Goal: Task Accomplishment & Management: Manage account settings

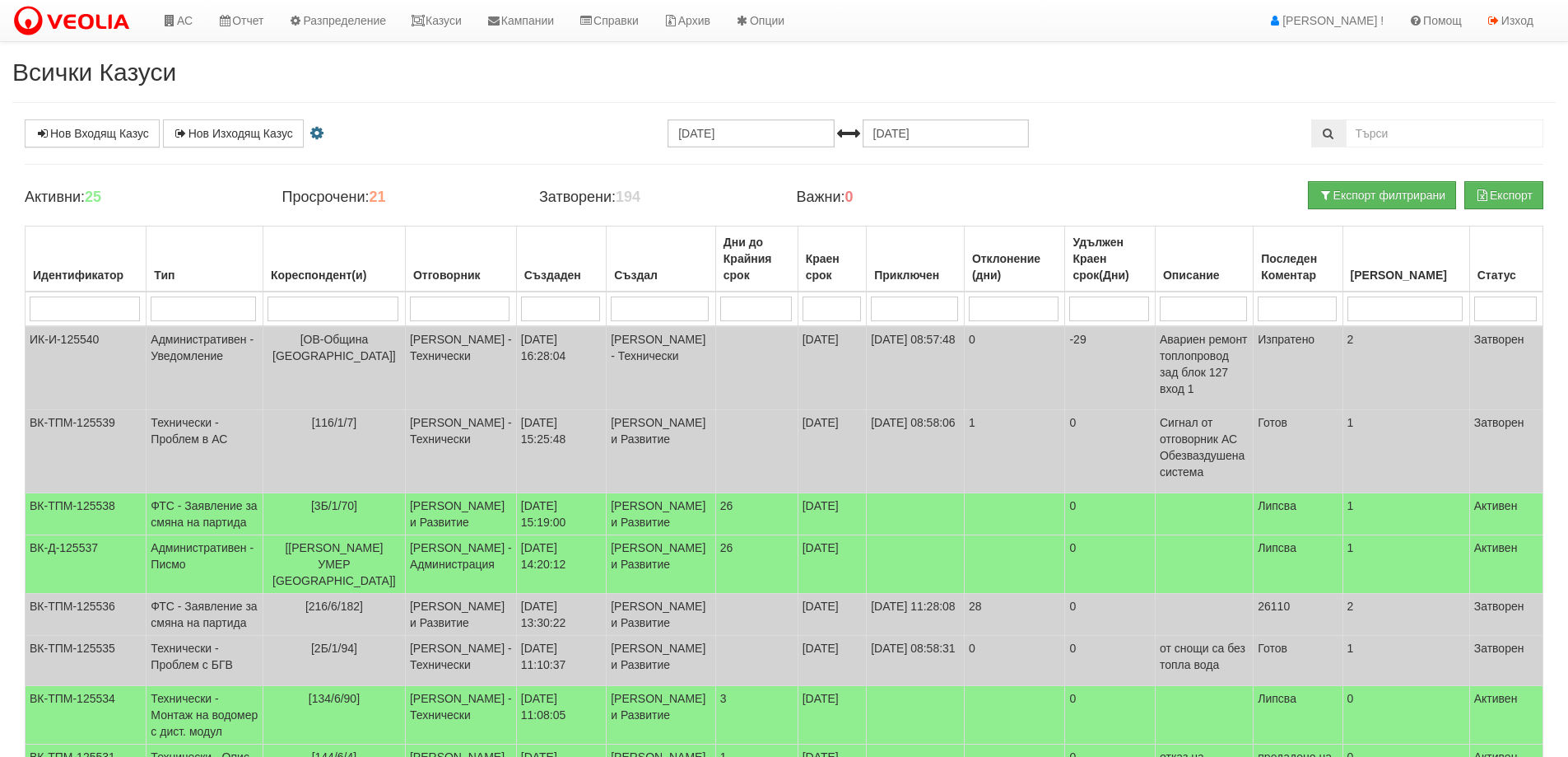
select select "3"
click at [442, 20] on link "Казуси" at bounding box center [436, 20] width 76 height 41
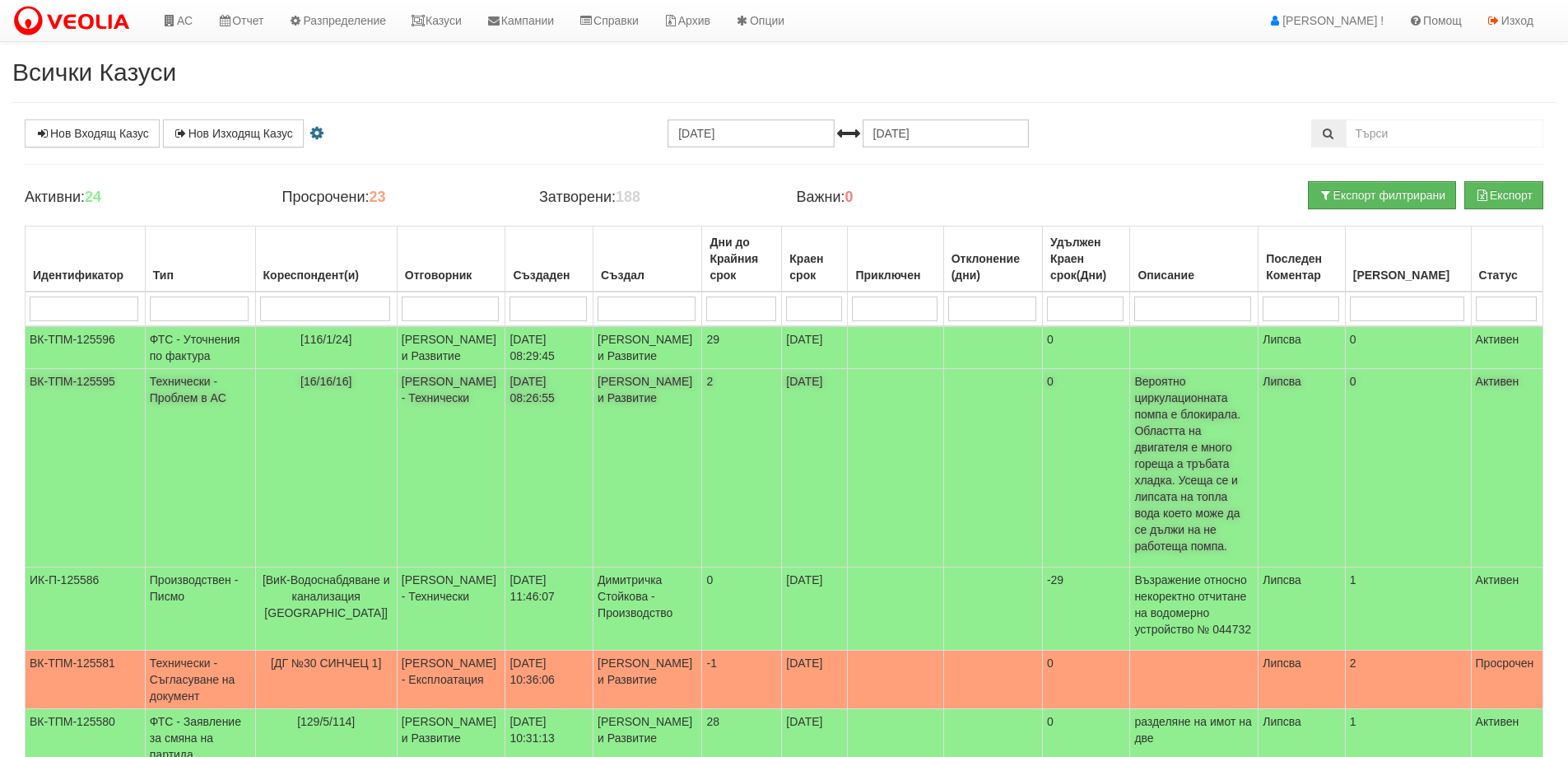
click at [321, 388] on span "[16/16/16]" at bounding box center [326, 381] width 51 height 13
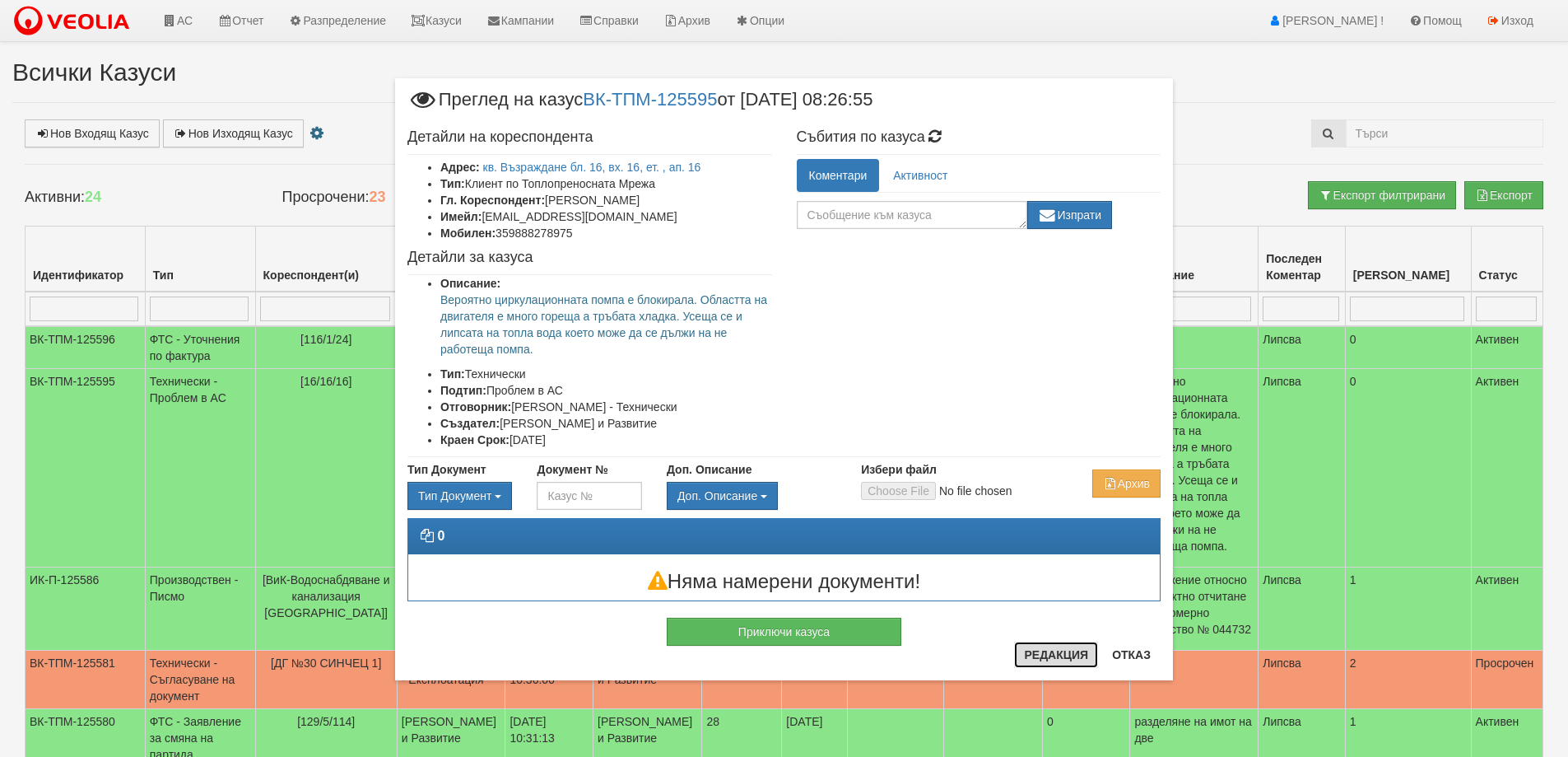
click at [1044, 656] on button "Редакция" at bounding box center [1056, 654] width 84 height 26
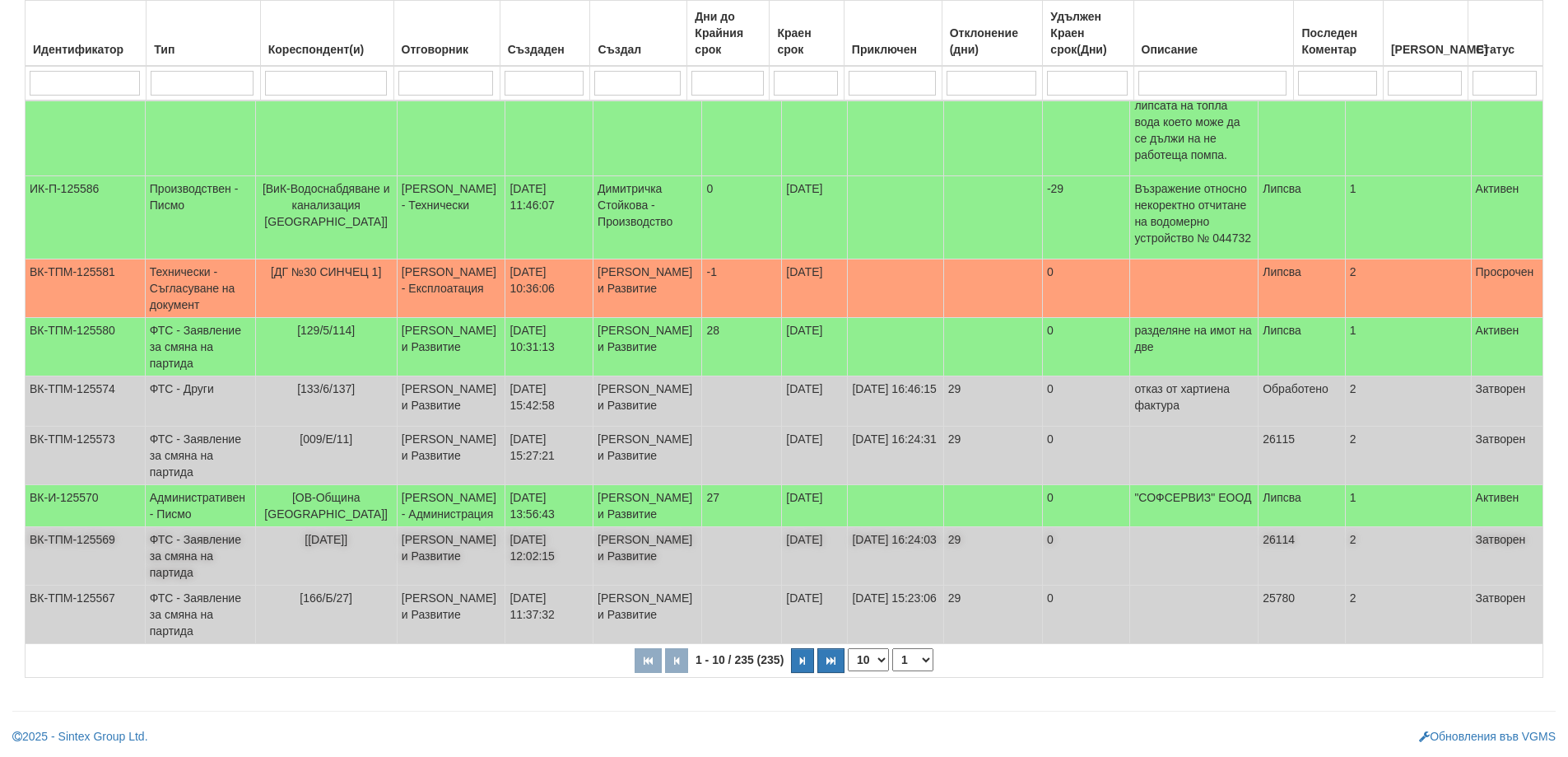
scroll to position [515, 0]
click at [804, 666] on icon "button" at bounding box center [802, 661] width 5 height 9
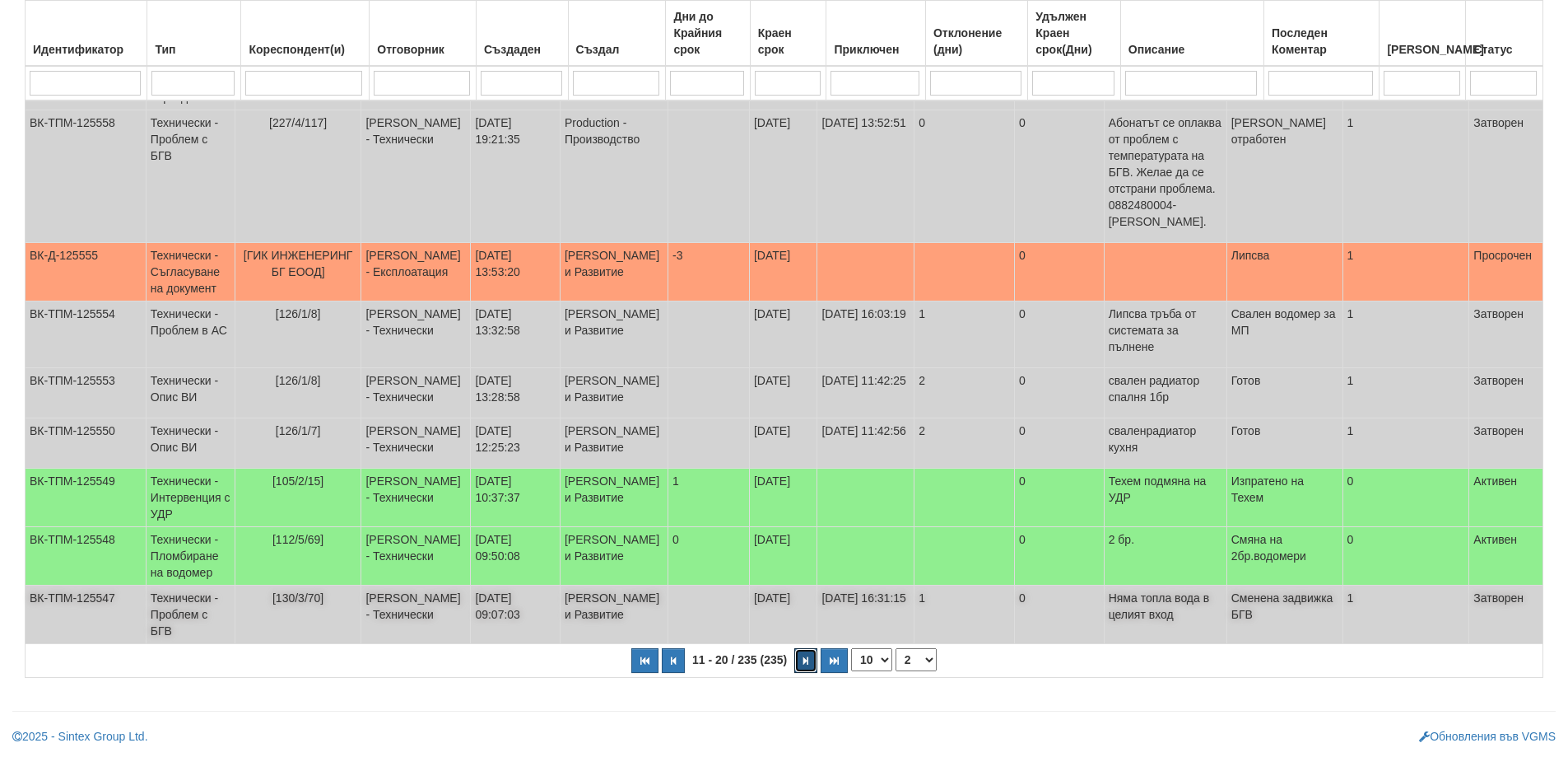
scroll to position [474, 0]
click at [807, 660] on icon "button" at bounding box center [805, 661] width 5 height 9
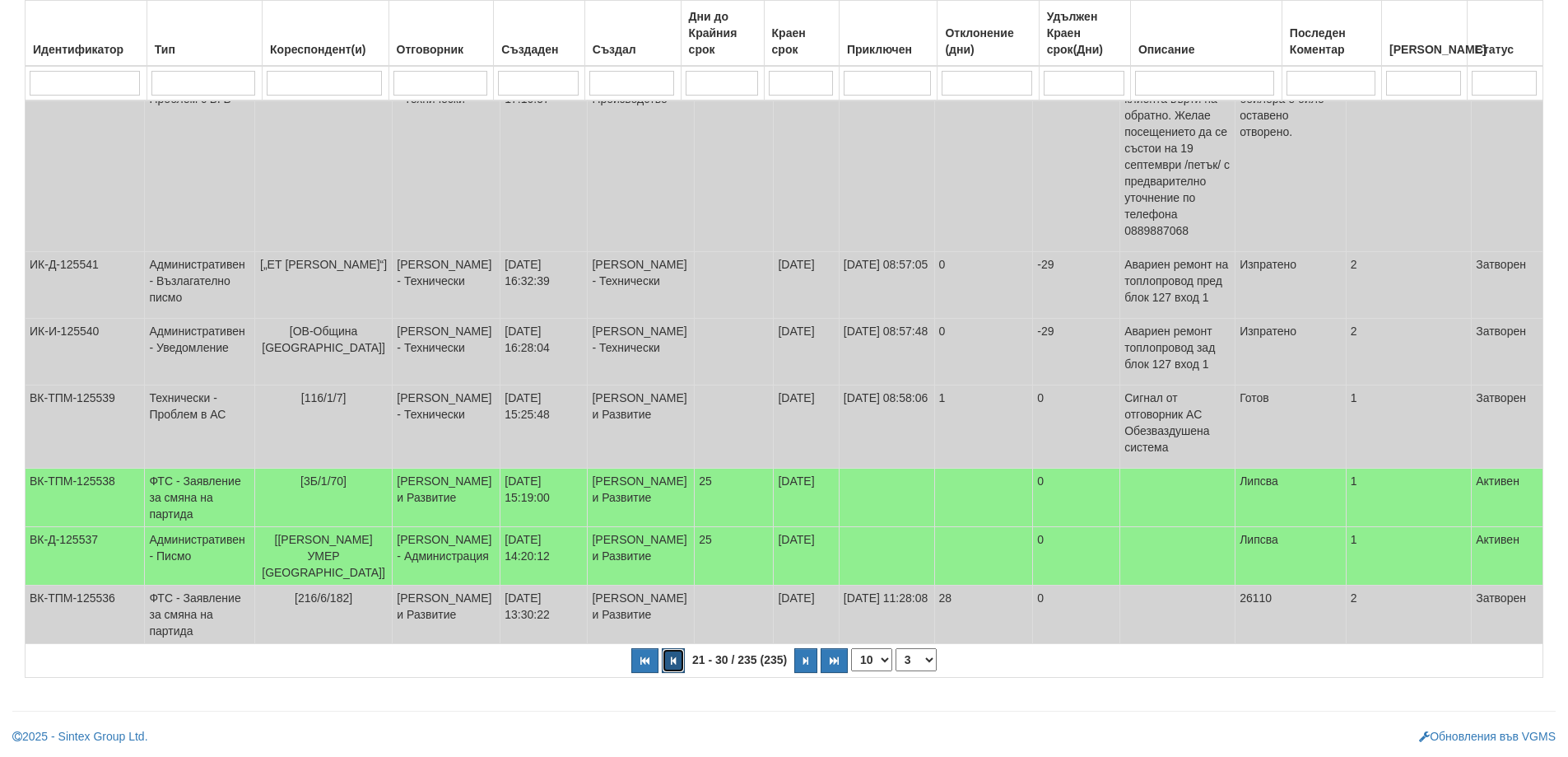
click at [672, 662] on icon "button" at bounding box center [673, 661] width 5 height 9
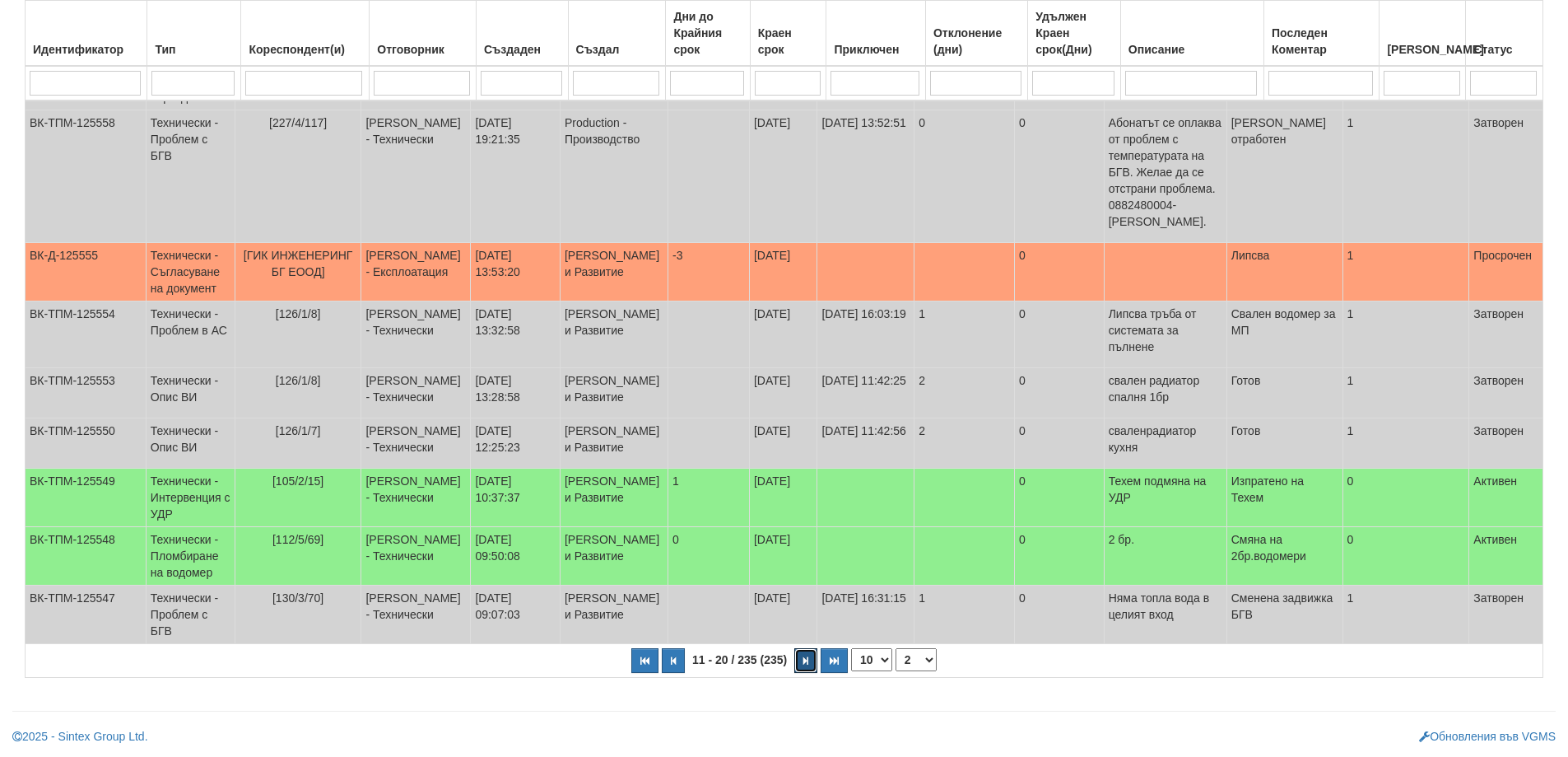
click at [809, 673] on button "button" at bounding box center [805, 660] width 23 height 25
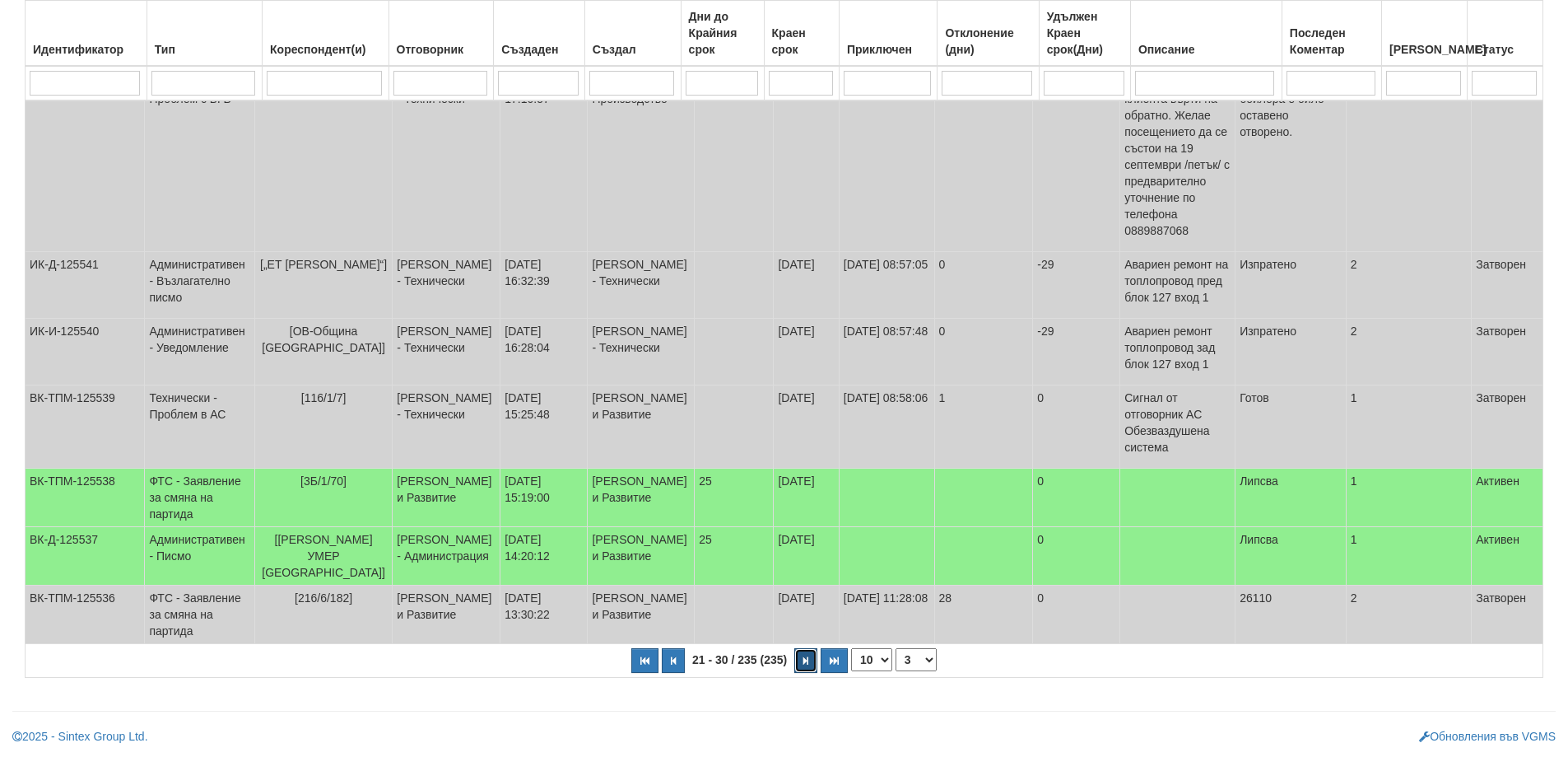
click at [809, 658] on icon "button" at bounding box center [805, 661] width 5 height 9
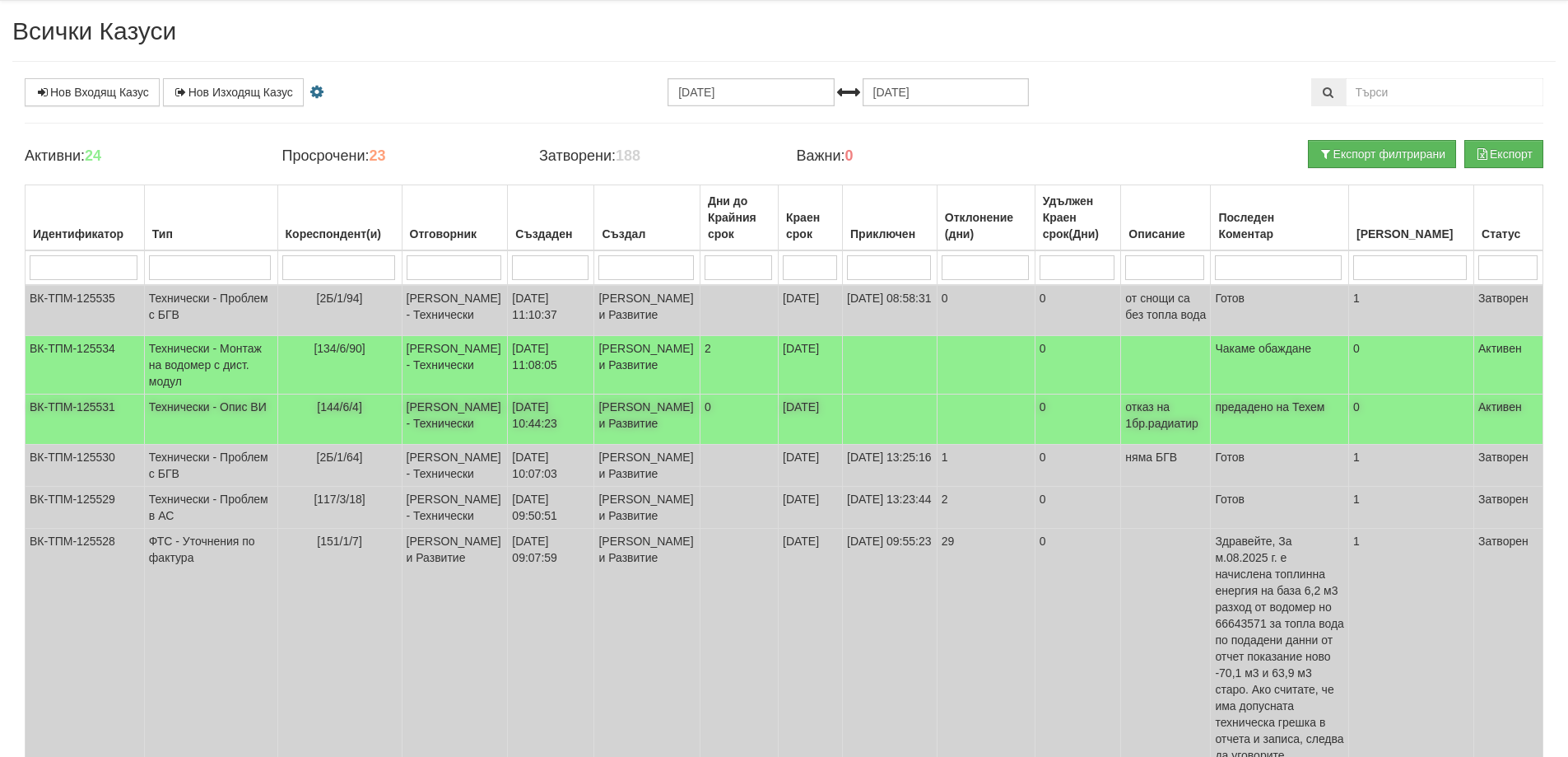
scroll to position [37, 0]
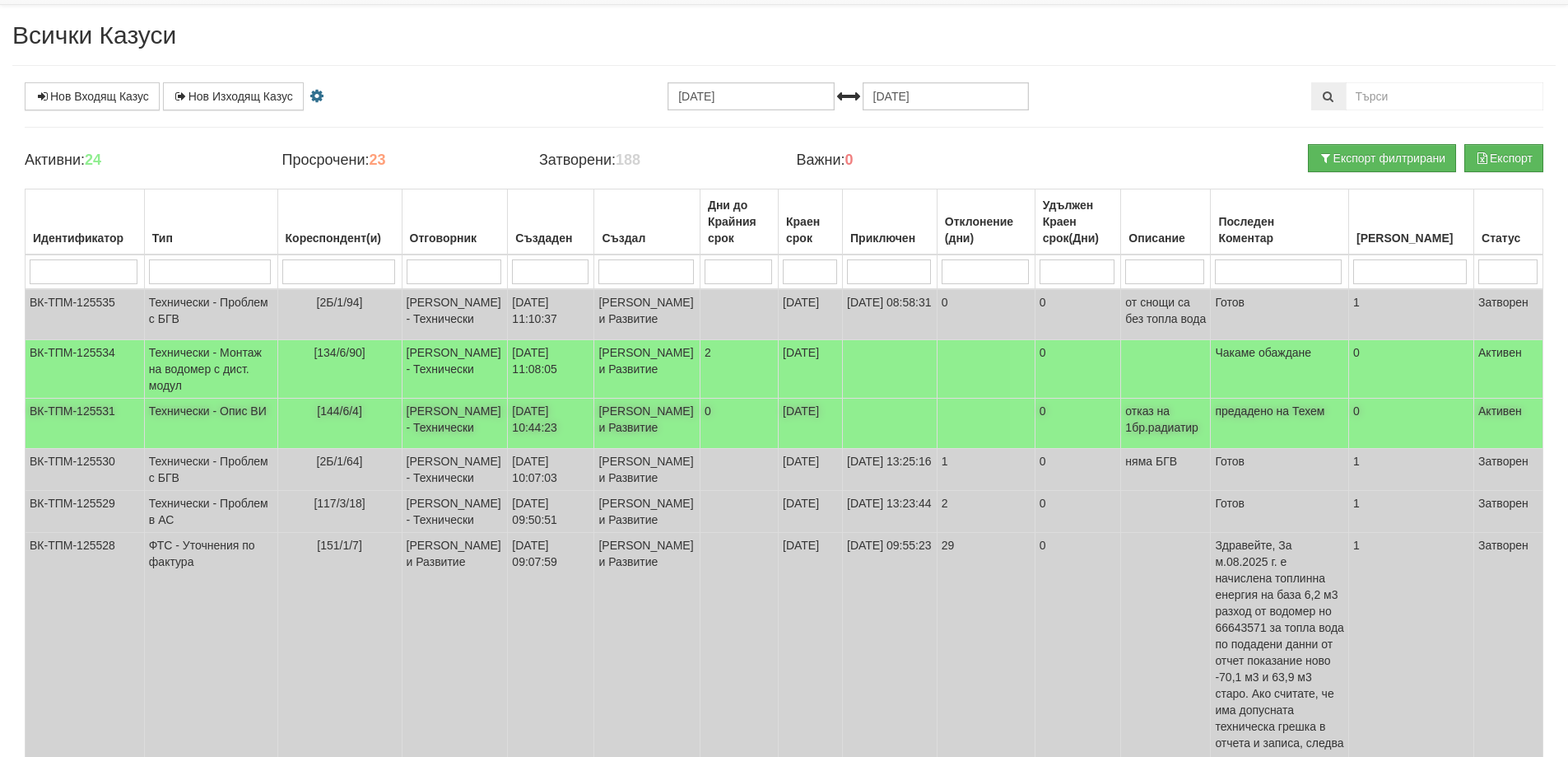
click at [402, 449] on td "Дончо Дончев - Технически" at bounding box center [454, 424] width 107 height 50
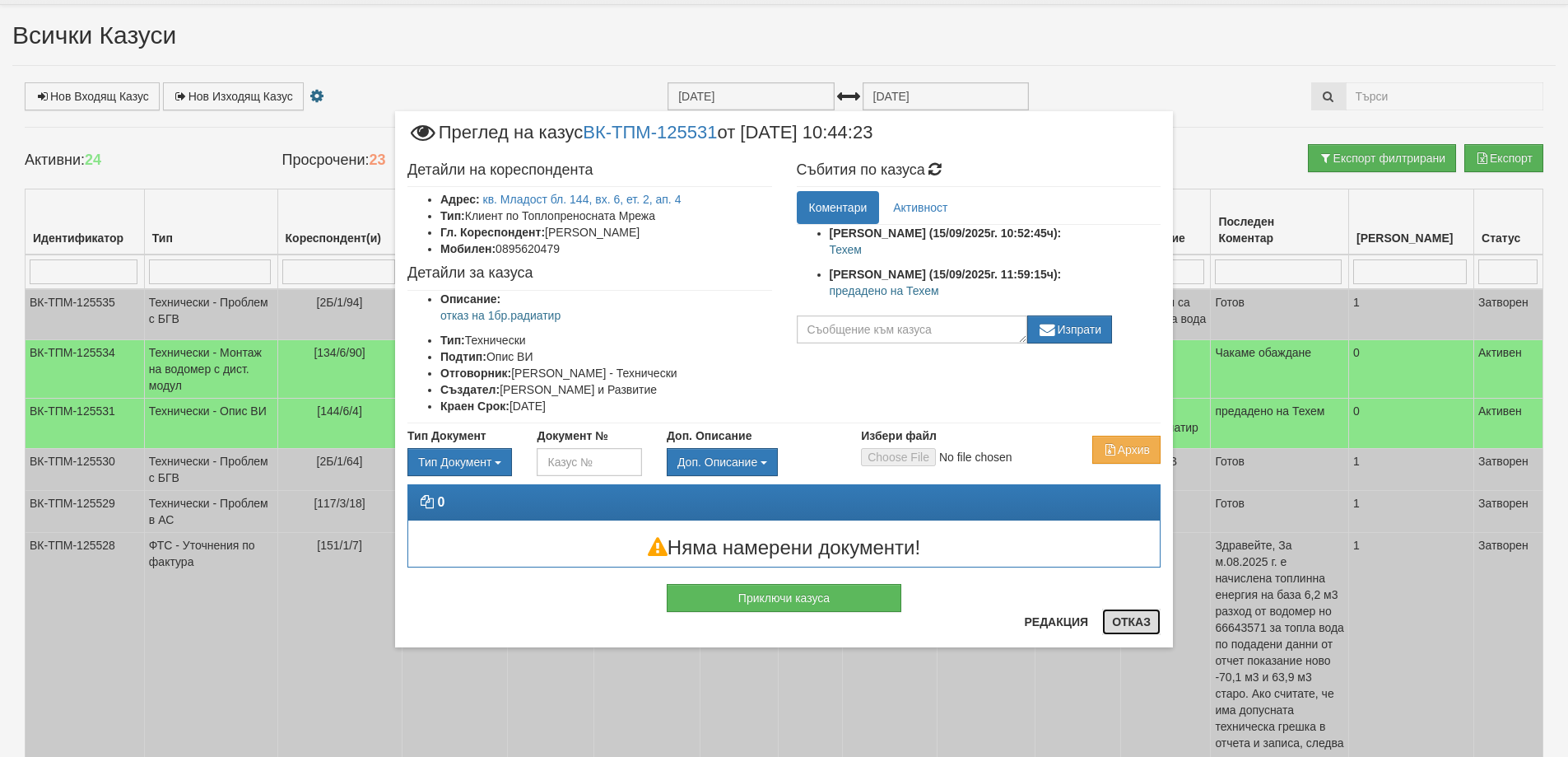
click at [1121, 626] on button "Отказ" at bounding box center [1132, 621] width 58 height 26
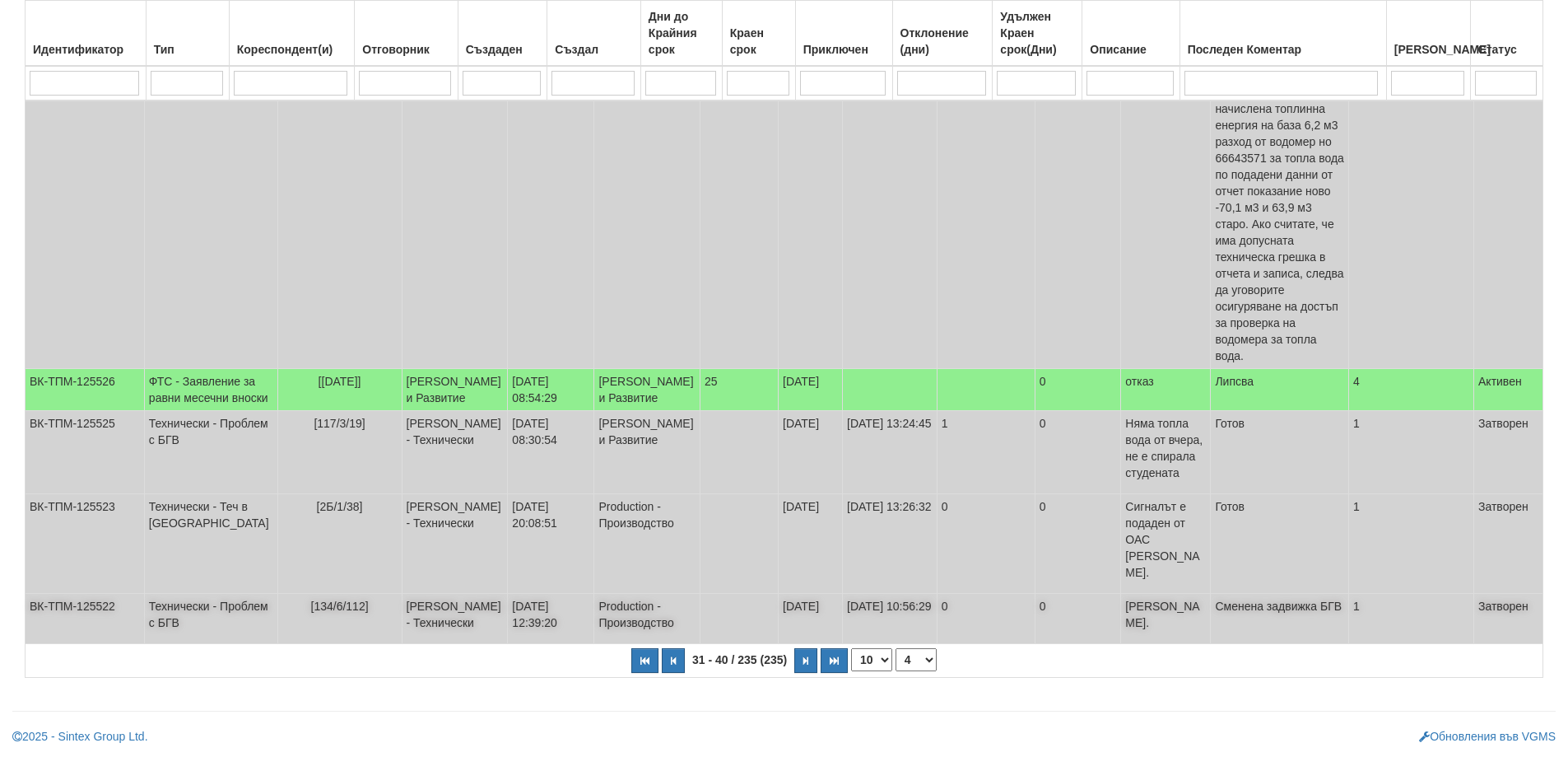
scroll to position [547, 0]
click at [807, 662] on icon "button" at bounding box center [805, 661] width 5 height 9
select select "5"
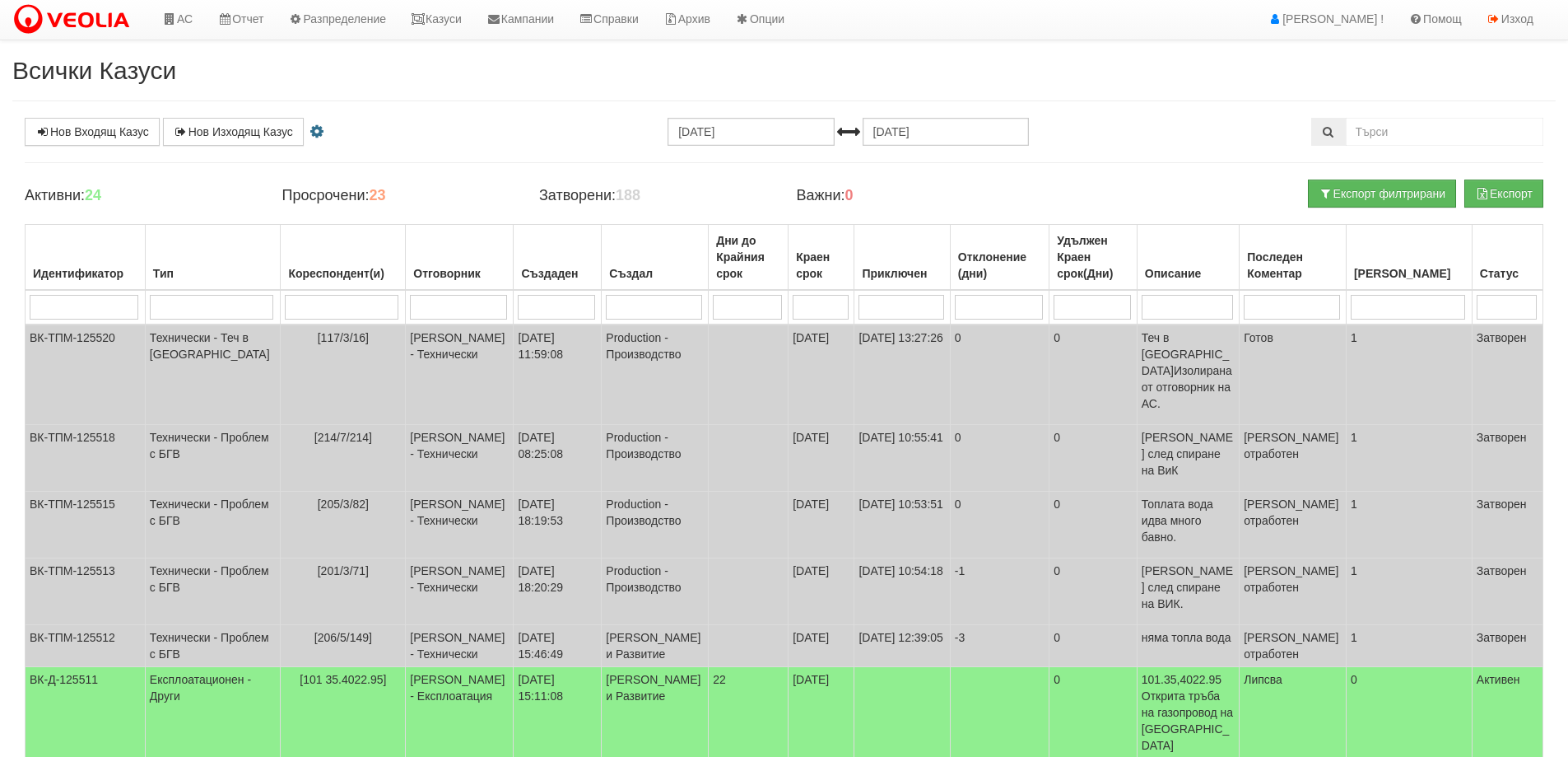
scroll to position [0, 0]
click at [168, 22] on icon at bounding box center [169, 20] width 15 height 12
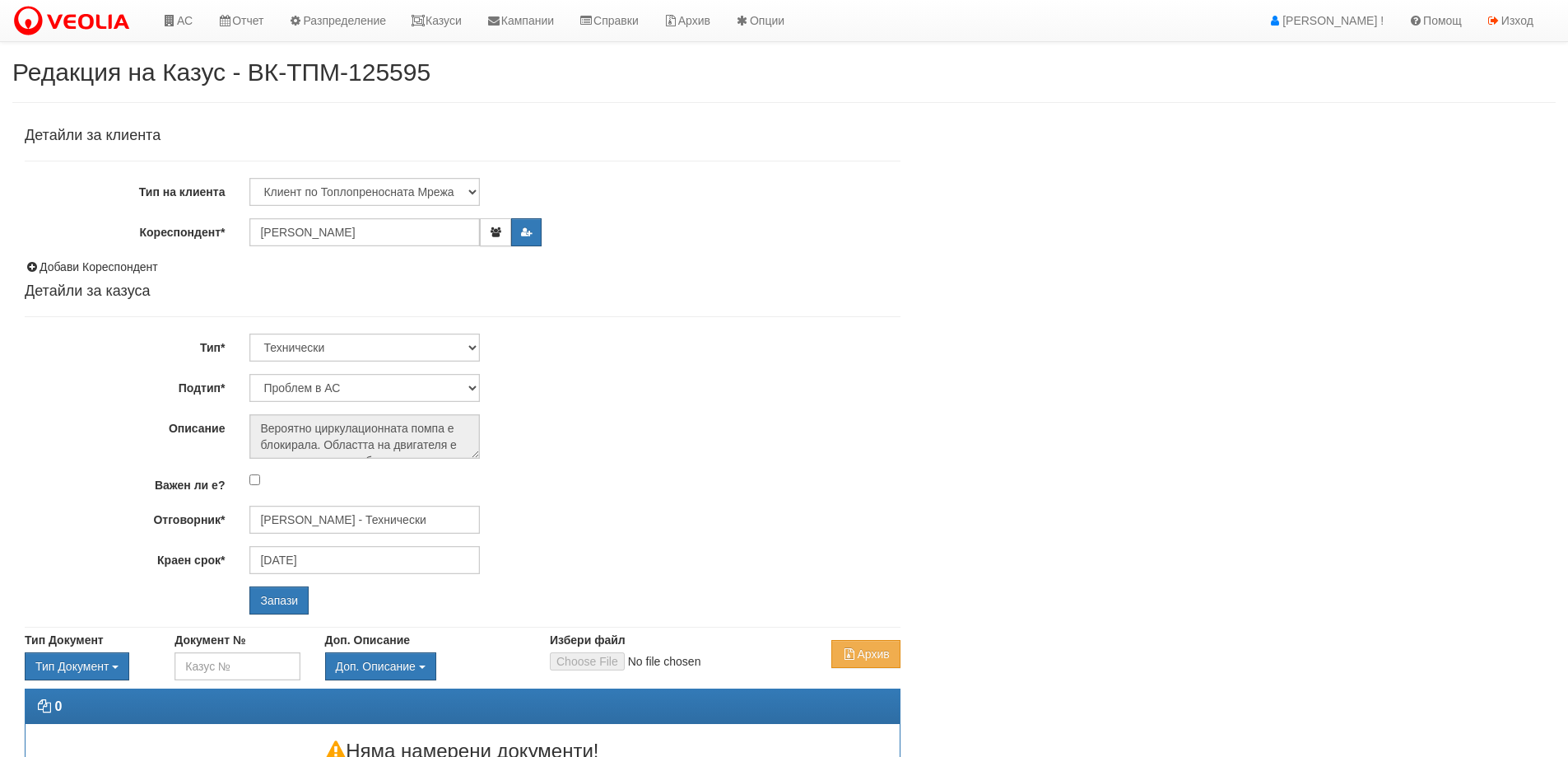
select select "Проблем в АС"
click at [417, 522] on input "[PERSON_NAME] - Технически" at bounding box center [364, 519] width 230 height 28
type input "B"
click at [362, 542] on div "[PERSON_NAME] - Технически" at bounding box center [720, 546] width 938 height 21
type input "[PERSON_NAME] - Технически"
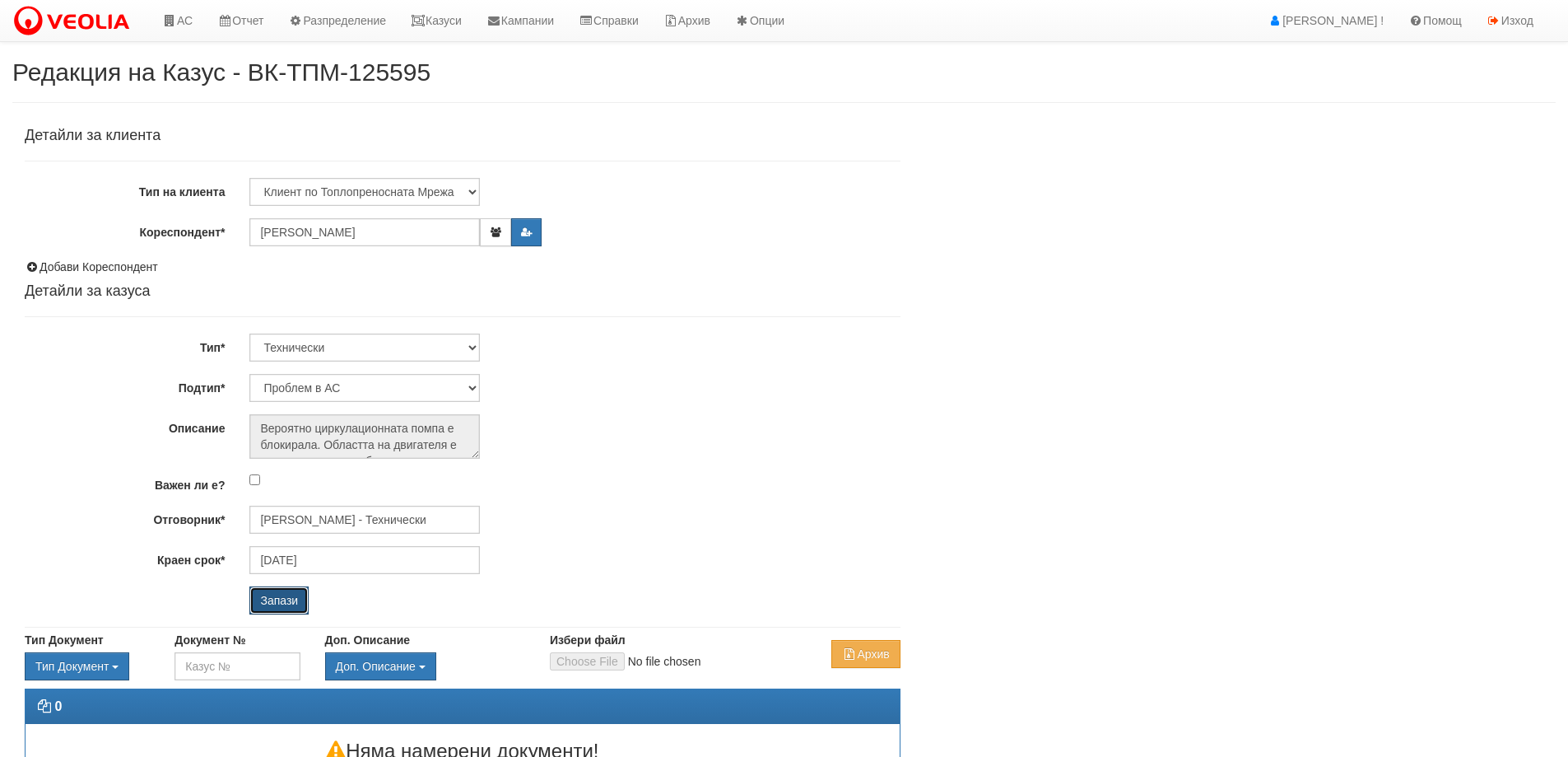
click at [303, 600] on input "Запази" at bounding box center [279, 600] width 59 height 28
